Goal: Information Seeking & Learning: Learn about a topic

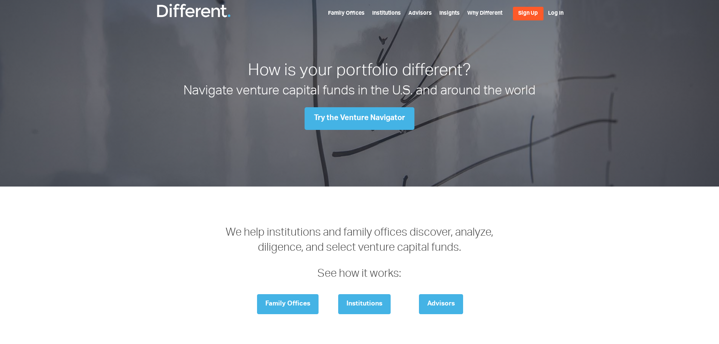
click at [341, 17] on ul "Family Offices Institutions Advisors Insights Why Different Sign Up Log In" at bounding box center [446, 14] width 236 height 14
click at [342, 12] on link "Family Offices" at bounding box center [346, 14] width 37 height 6
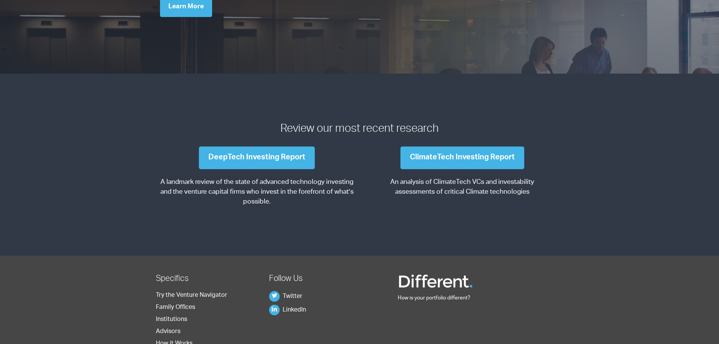
scroll to position [869, 0]
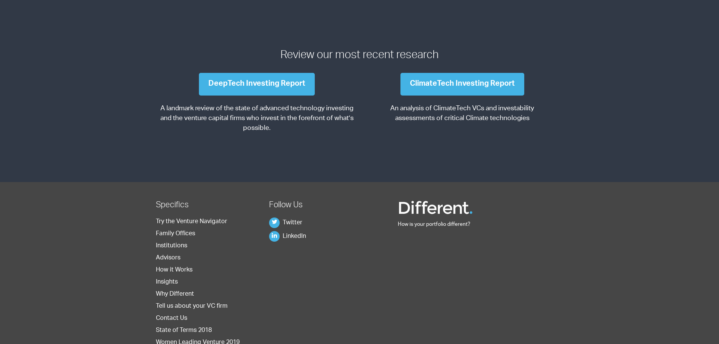
click at [332, 90] on div "DeepTech Investing Report" at bounding box center [257, 84] width 194 height 23
click at [299, 79] on link "DeepTech Investing Report" at bounding box center [257, 84] width 116 height 23
